Goal: Task Accomplishment & Management: Complete application form

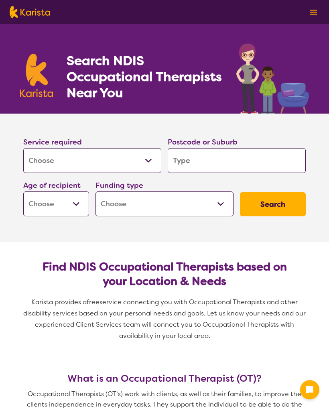
select select "[MEDICAL_DATA]"
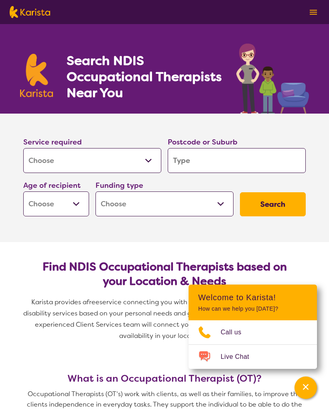
click at [77, 204] on select "Early Childhood - 0 to 9 Child - 10 to 11 Adolescent - 12 to 17 Adult - 18 to 6…" at bounding box center [56, 203] width 66 height 25
select select "AG"
click at [214, 206] on select "Home Care Package (HCP) National Disability Insurance Scheme (NDIS) I don't know" at bounding box center [165, 203] width 138 height 25
select select "HCP"
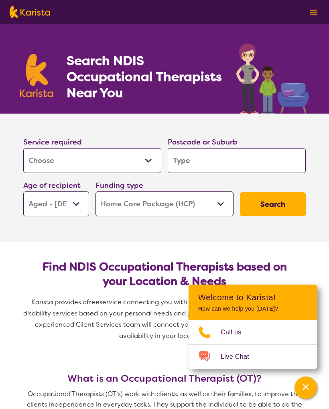
select select "HCP"
click at [193, 162] on input "search" at bounding box center [237, 160] width 138 height 25
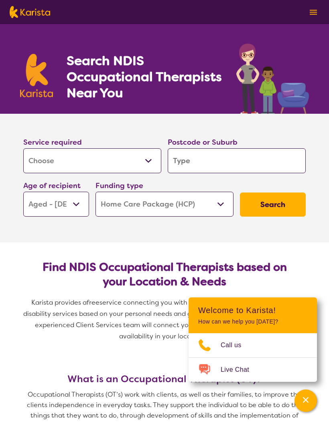
type input "I"
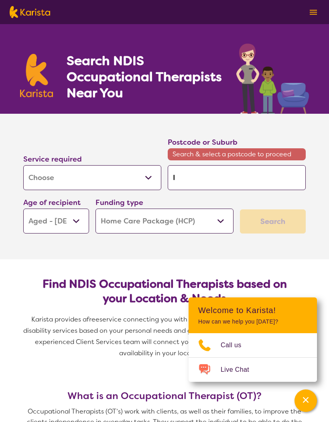
type input "In"
type input "Inn"
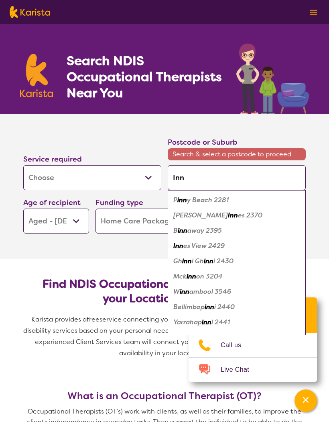
type input "Inns"
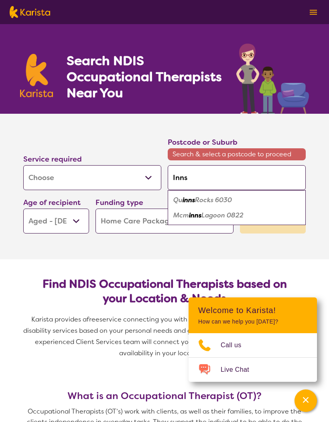
type input "InnsP"
type input "InnsPa"
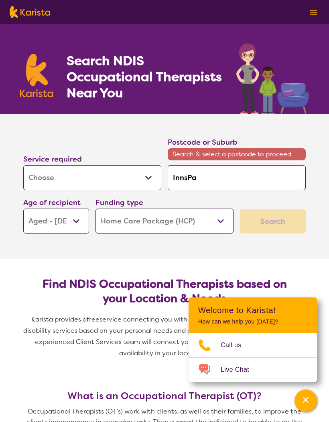
type input "InnsPar"
type input "InnsPark"
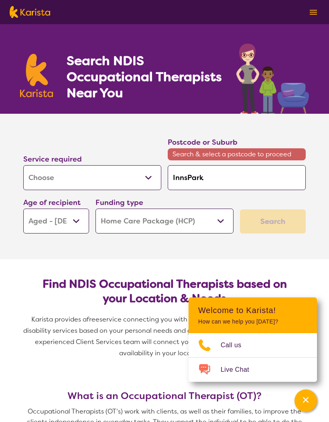
click at [218, 222] on select "Home Care Package (HCP) National Disability Insurance Scheme (NDIS) I don't know" at bounding box center [165, 220] width 138 height 25
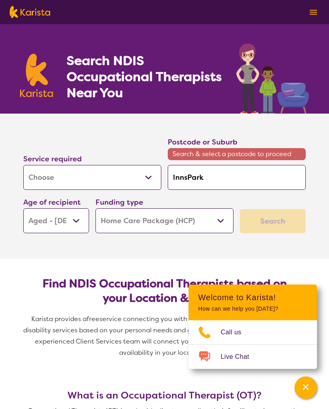
click at [273, 224] on div "Search" at bounding box center [273, 221] width 66 height 24
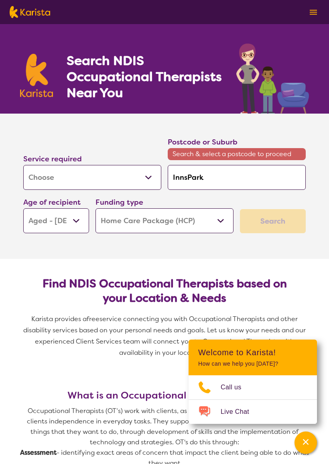
click at [272, 224] on div "Search" at bounding box center [273, 221] width 66 height 24
click at [110, 176] on select "Allied Health Assistant Assessment (ADHD or Autism) Behaviour support Counselli…" at bounding box center [92, 177] width 138 height 25
click at [75, 221] on select "Early Childhood - 0 to 9 Child - 10 to 11 Adolescent - 12 to 17 Adult - 18 to 6…" at bounding box center [56, 220] width 66 height 25
click at [264, 218] on div "Search" at bounding box center [273, 221] width 66 height 24
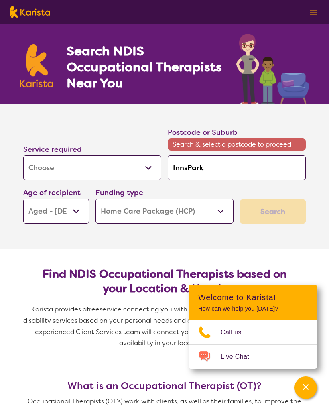
scroll to position [9, 0]
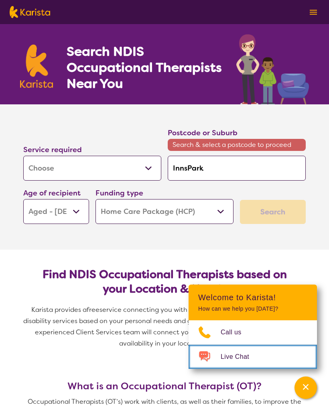
click at [220, 361] on img "Choose channel" at bounding box center [205, 356] width 32 height 13
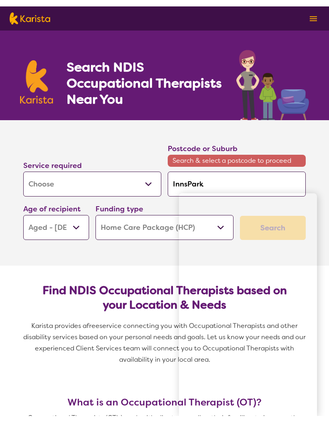
scroll to position [0, 0]
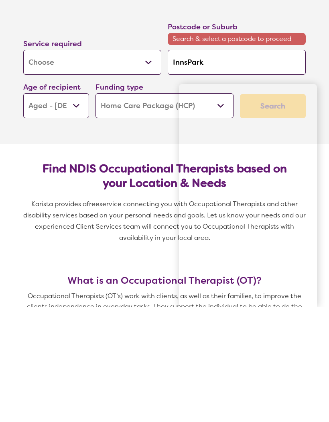
click at [153, 314] on span "Karista provides a free service connecting you with Occupational Therapists and…" at bounding box center [164, 342] width 289 height 57
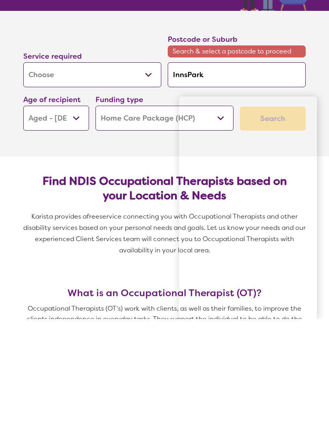
click at [100, 314] on span "Karista provides a free service connecting you with Occupational Therapists and…" at bounding box center [164, 342] width 289 height 57
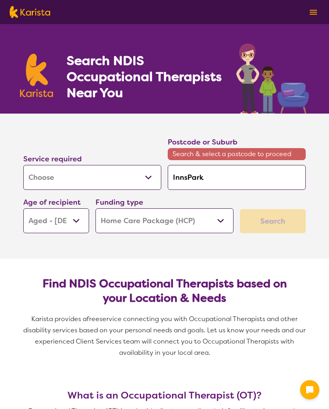
select select "[MEDICAL_DATA]"
select select "AG"
select select "HCP"
select select "[MEDICAL_DATA]"
select select "AG"
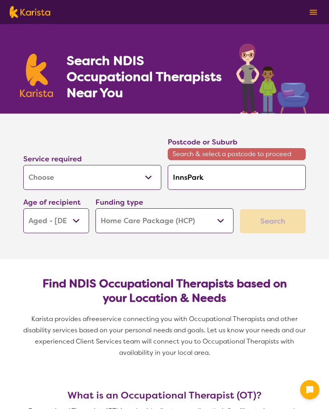
select select "HCP"
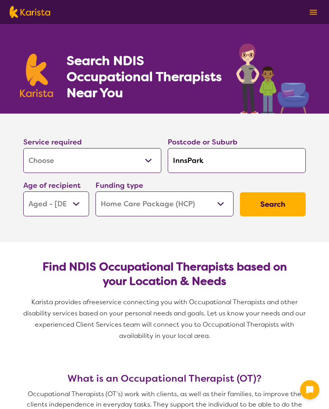
select select "[MEDICAL_DATA]"
select select "AG"
select select "HCP"
select select "[MEDICAL_DATA]"
select select "AG"
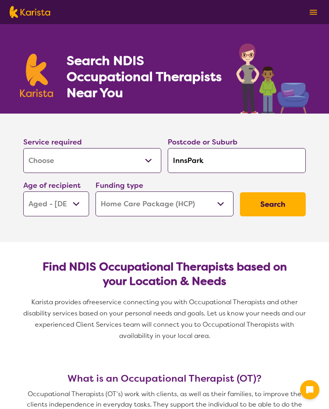
select select "HCP"
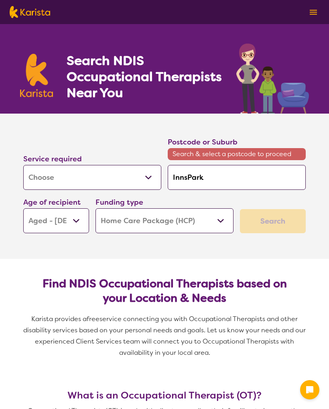
select select "[MEDICAL_DATA]"
select select "AG"
select select "HCP"
select select "[MEDICAL_DATA]"
select select "AG"
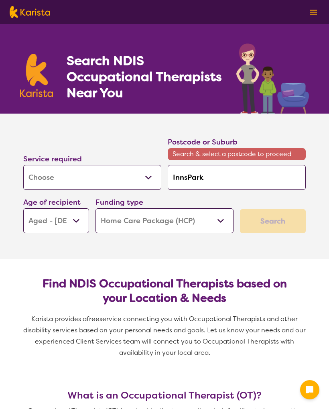
select select "HCP"
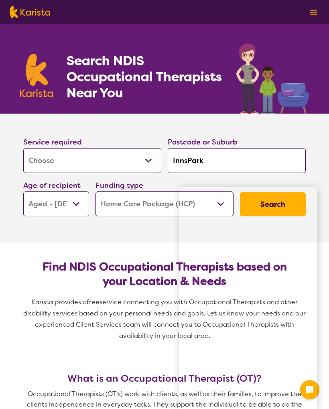
select select "[MEDICAL_DATA]"
select select "AG"
select select "HCP"
select select "[MEDICAL_DATA]"
select select "AG"
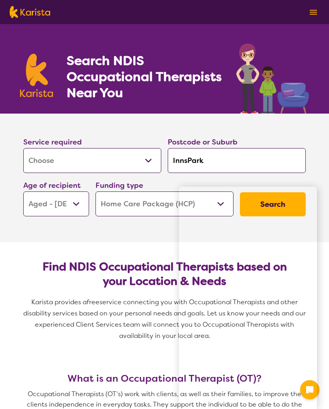
select select "HCP"
